Goal: Check status: Check status

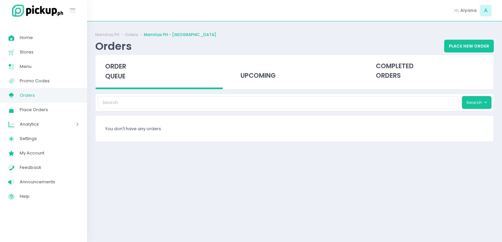
click at [121, 88] on div "order queue" at bounding box center [159, 72] width 127 height 34
click at [258, 78] on div "upcoming" at bounding box center [294, 71] width 127 height 32
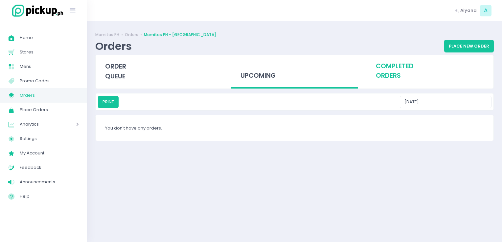
click at [377, 79] on div "completed orders" at bounding box center [429, 71] width 127 height 32
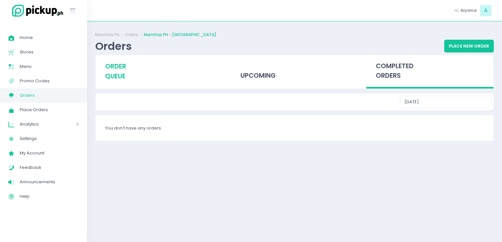
click at [138, 74] on div "order queue" at bounding box center [159, 71] width 127 height 33
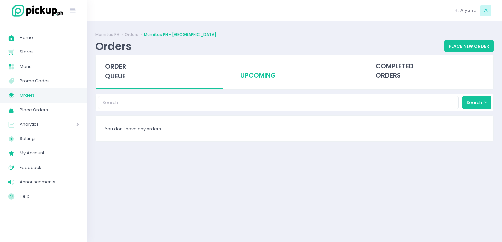
click at [263, 67] on div "upcoming" at bounding box center [294, 71] width 127 height 32
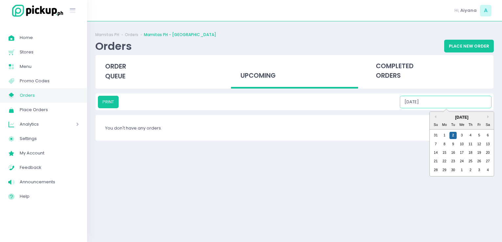
click at [475, 105] on input "[DATE]" at bounding box center [446, 102] width 92 height 12
click at [434, 146] on div "7" at bounding box center [435, 144] width 7 height 7
click at [440, 100] on input "[DATE]" at bounding box center [446, 102] width 92 height 12
drag, startPoint x: 487, startPoint y: 131, endPoint x: 488, endPoint y: 134, distance: 3.5
click at [488, 134] on div "31 1 2 3 4 5 6" at bounding box center [461, 135] width 61 height 9
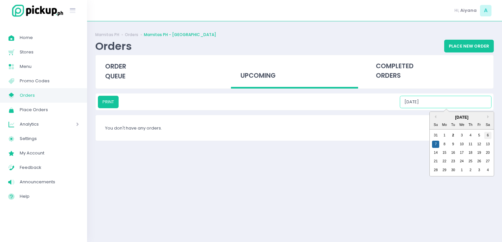
click at [488, 134] on div "6" at bounding box center [487, 135] width 7 height 7
drag, startPoint x: 451, startPoint y: 104, endPoint x: 475, endPoint y: 137, distance: 39.9
click at [475, 108] on div "PRINT [DATE] Previous Month Next Month [DATE] Su Mo Tu We Th Fr Sa 31 1 2 3 4 5…" at bounding box center [294, 102] width 393 height 12
drag, startPoint x: 475, startPoint y: 137, endPoint x: 479, endPoint y: 135, distance: 5.3
click at [479, 135] on div "31 1 2 3 4 5 6" at bounding box center [461, 135] width 61 height 9
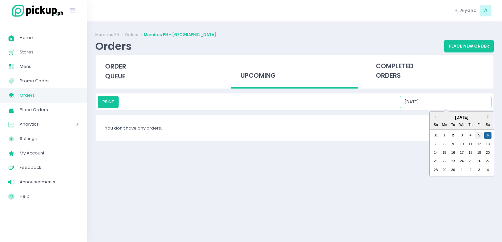
click at [479, 135] on div "5" at bounding box center [478, 135] width 7 height 7
drag, startPoint x: 451, startPoint y: 101, endPoint x: 470, endPoint y: 137, distance: 40.5
click at [470, 108] on div "PRINT [DATE] Previous Month Next Month [DATE] Su Mo Tu We Th Fr Sa 31 1 2 3 4 5…" at bounding box center [294, 102] width 393 height 12
click at [470, 137] on div "4" at bounding box center [470, 135] width 7 height 7
drag, startPoint x: 443, startPoint y: 102, endPoint x: 455, endPoint y: 134, distance: 33.9
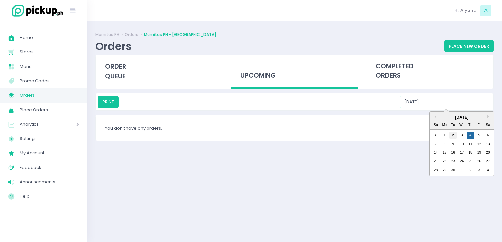
click at [455, 108] on div "PRINT [DATE] Previous Month Next Month [DATE] Su Mo Tu We Th Fr Sa 31 1 2 3 4 5…" at bounding box center [294, 102] width 393 height 12
click at [455, 134] on div "2" at bounding box center [452, 135] width 7 height 7
type input "[DATE]"
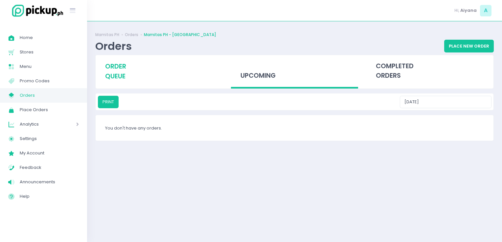
click at [100, 72] on div "order queue" at bounding box center [159, 71] width 127 height 33
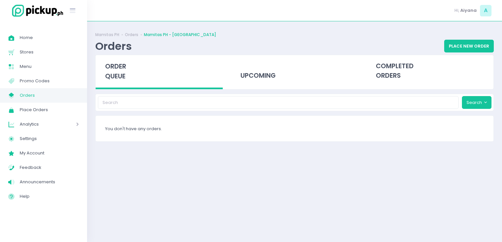
click at [53, 92] on span "Orders" at bounding box center [49, 95] width 59 height 9
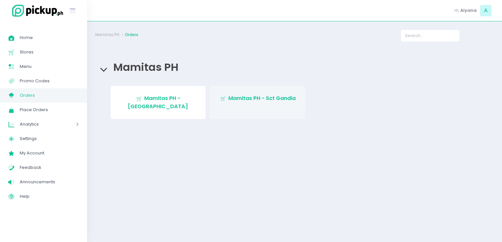
click at [237, 100] on span "Mamitas PH - Sct Gandia" at bounding box center [261, 99] width 67 height 8
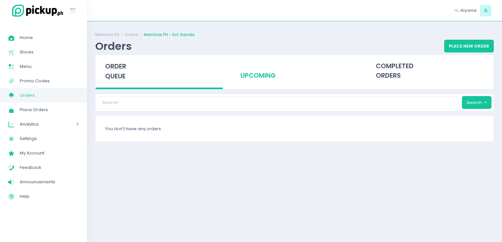
click at [240, 86] on div "upcoming" at bounding box center [294, 71] width 127 height 32
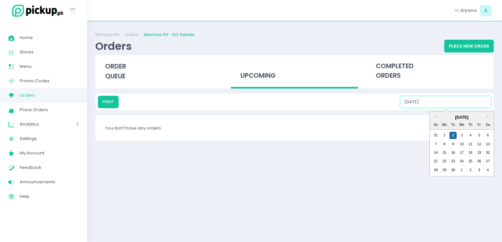
click at [454, 106] on input "[DATE]" at bounding box center [446, 102] width 92 height 12
click at [462, 135] on div "3" at bounding box center [461, 135] width 7 height 7
click at [453, 100] on input "[DATE]" at bounding box center [446, 102] width 92 height 12
click at [470, 135] on div "4" at bounding box center [470, 135] width 7 height 7
drag, startPoint x: 466, startPoint y: 99, endPoint x: 478, endPoint y: 134, distance: 36.6
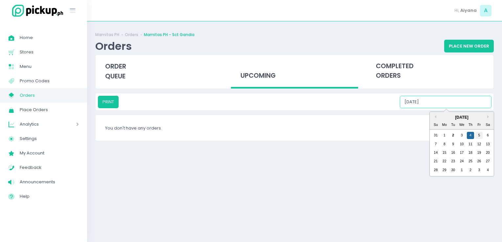
click at [478, 108] on div "PRINT [DATE] Previous Month Next Month [DATE] Su Mo Tu We Th Fr Sa 31 1 2 3 4 5…" at bounding box center [294, 102] width 393 height 12
click at [478, 134] on div "5" at bounding box center [478, 135] width 7 height 7
drag, startPoint x: 467, startPoint y: 100, endPoint x: 488, endPoint y: 134, distance: 39.9
click at [488, 108] on div "PRINT [DATE] Previous Month Next Month [DATE] Su Mo Tu We Th Fr Sa 31 1 2 3 4 5…" at bounding box center [294, 102] width 393 height 12
click at [488, 134] on div "6" at bounding box center [487, 135] width 7 height 7
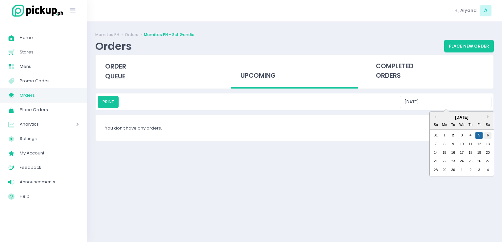
type input "[DATE]"
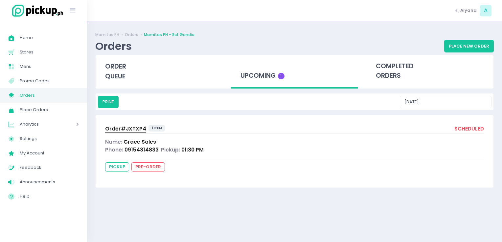
click at [116, 128] on span "Order# JXTXP4" at bounding box center [125, 128] width 41 height 7
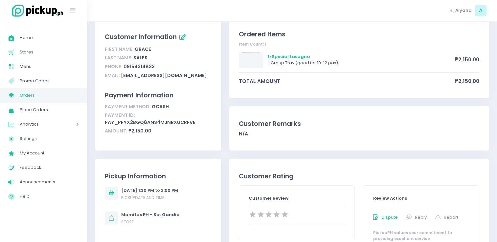
scroll to position [50, 0]
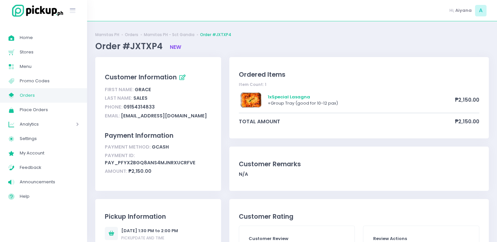
click at [426, 58] on div "Ordered Items Item Count: 1 1 x Special Lasagna + Group Tray (good for 10-12 pa…" at bounding box center [358, 97] width 259 height 81
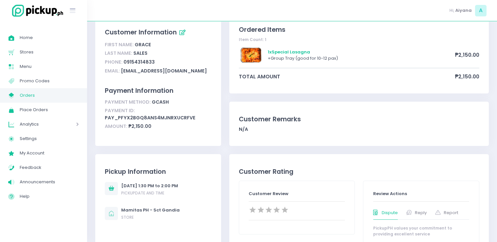
scroll to position [39, 0]
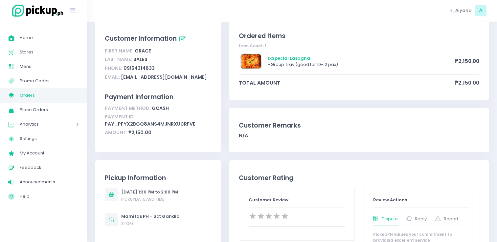
click at [46, 99] on span "Orders" at bounding box center [49, 95] width 59 height 9
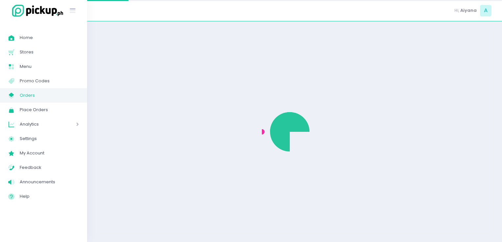
click at [46, 99] on span "Orders" at bounding box center [49, 95] width 59 height 9
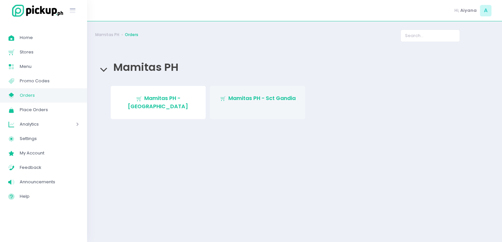
click at [254, 98] on span "Mamitas PH - Sct Gandia" at bounding box center [261, 99] width 67 height 8
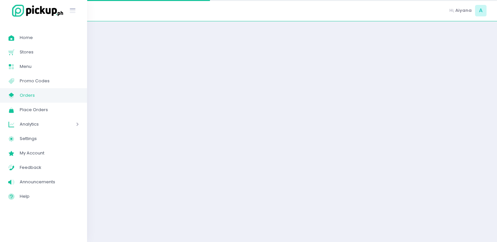
click at [254, 98] on div at bounding box center [292, 132] width 410 height 205
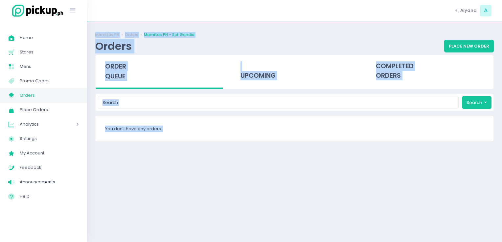
click at [284, 186] on div "Mamitas PH Orders Mamitas PH - Sct Gandia Orders Place New Order order queue up…" at bounding box center [294, 132] width 415 height 205
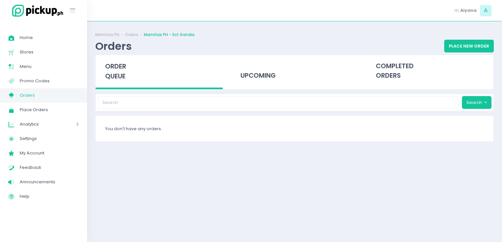
click at [284, 186] on div "Mamitas PH Orders Mamitas PH - Sct Gandia Orders Place New Order order queue up…" at bounding box center [294, 132] width 415 height 205
